Goal: Task Accomplishment & Management: Use online tool/utility

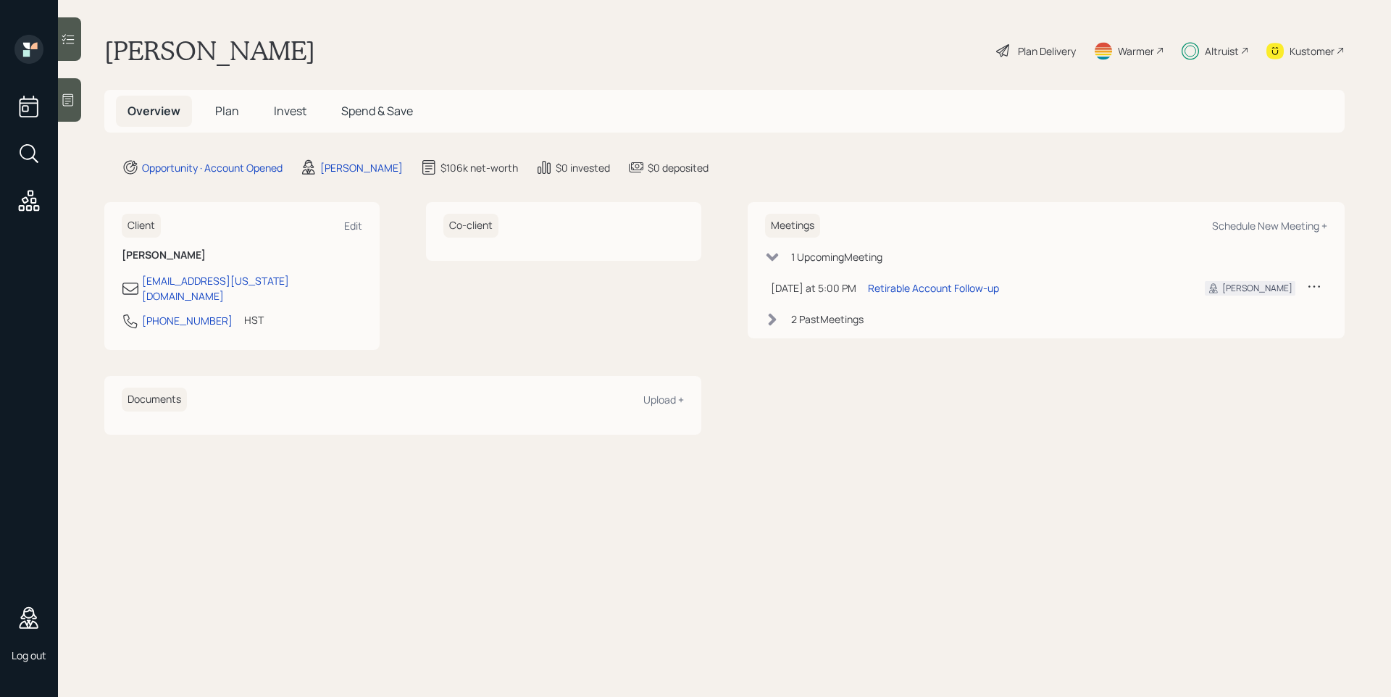
click at [1015, 49] on div "Plan Delivery" at bounding box center [1036, 51] width 83 height 32
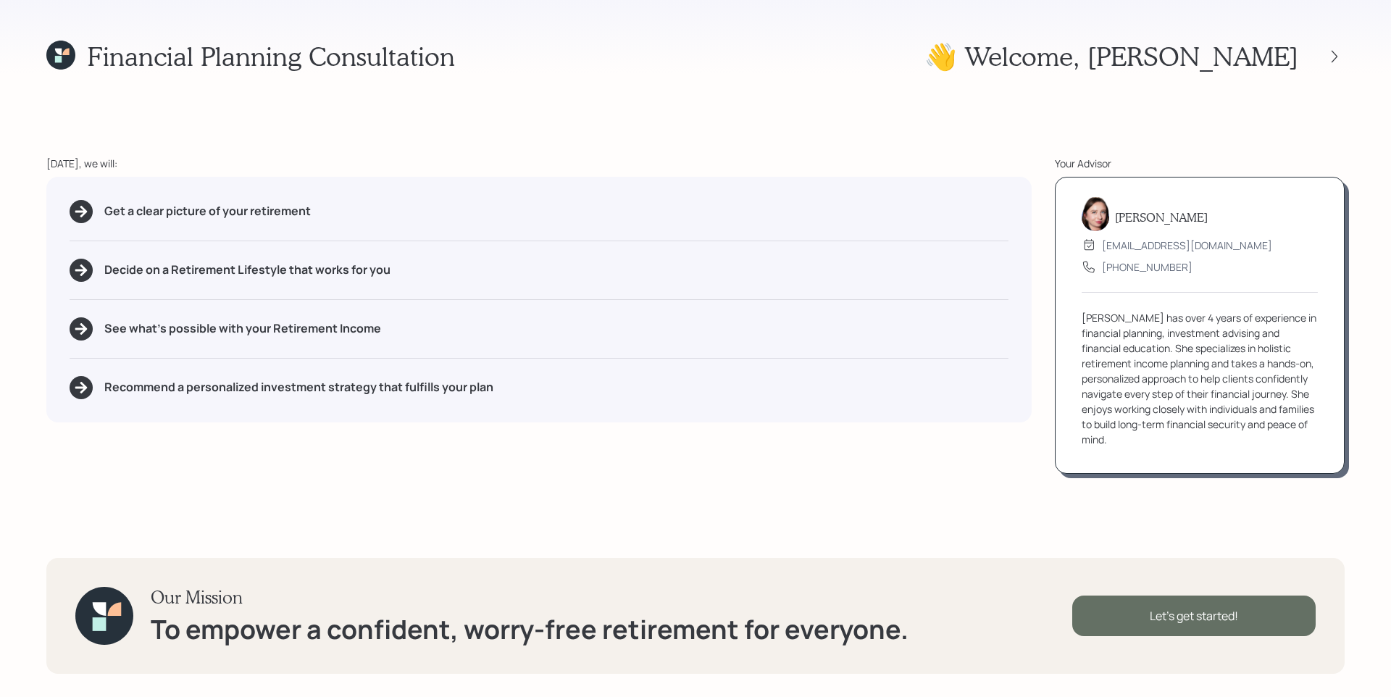
click at [1254, 620] on div "Let's get started!" at bounding box center [1193, 616] width 243 height 41
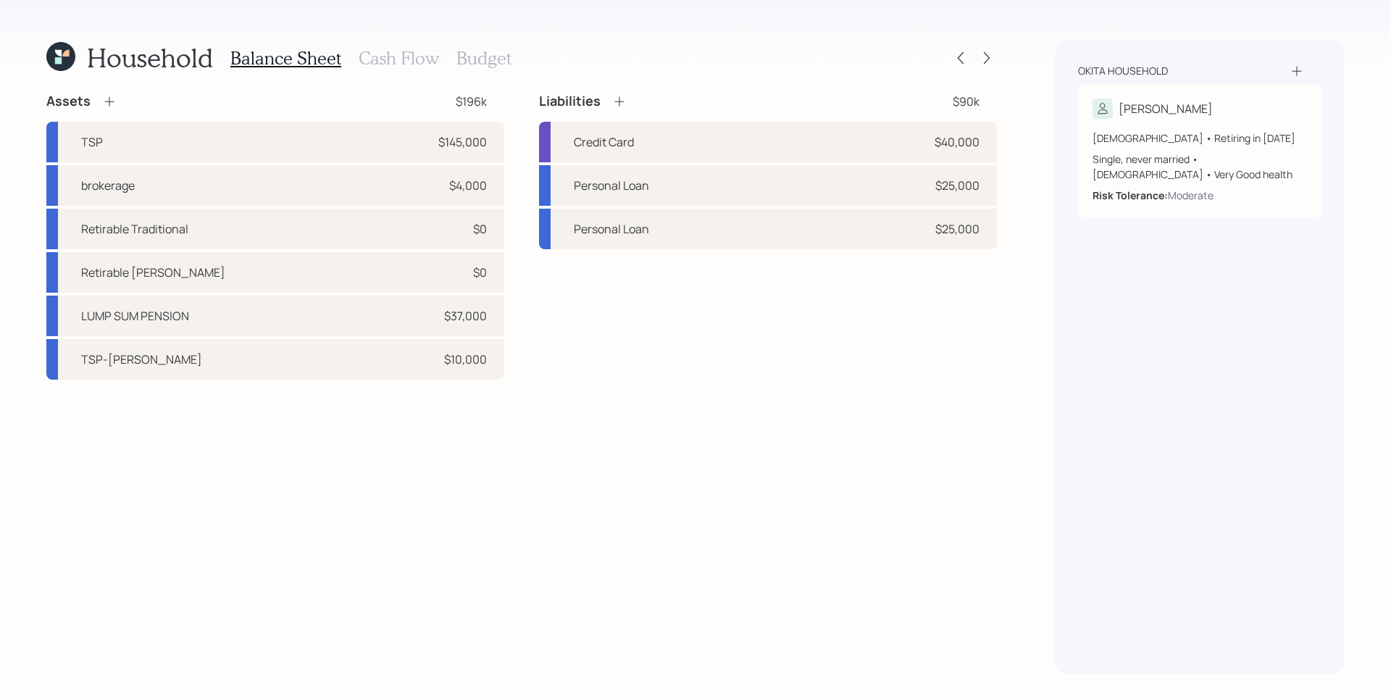
click at [422, 56] on h3 "Cash Flow" at bounding box center [399, 58] width 80 height 21
